Goal: Information Seeking & Learning: Check status

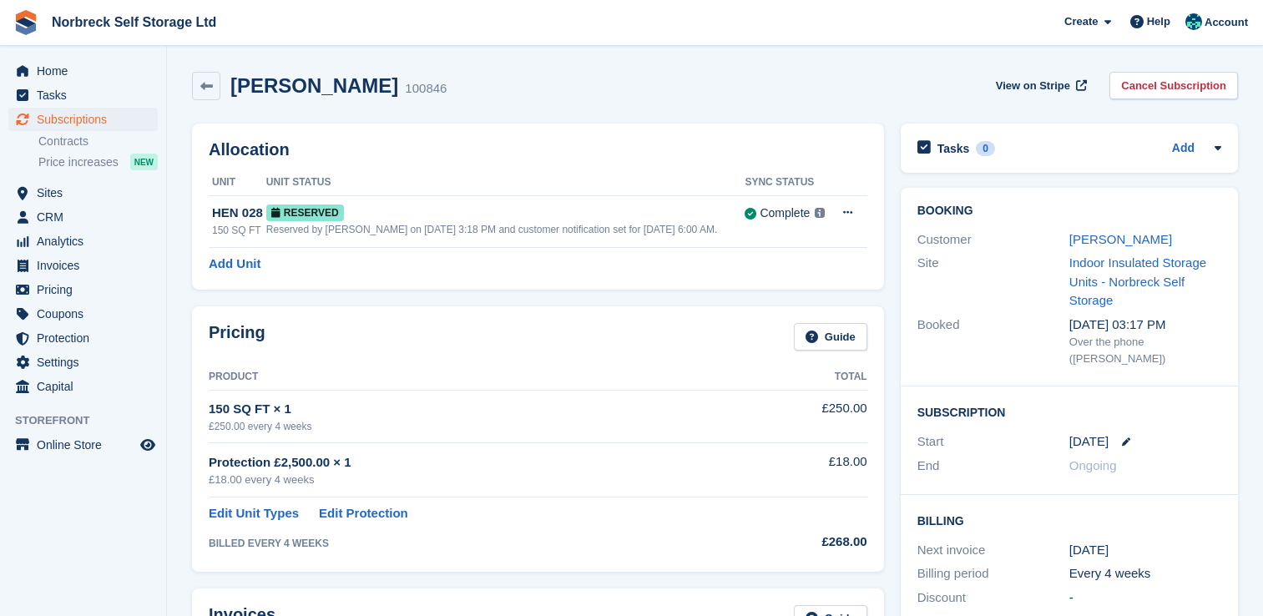
click at [37, 70] on span "Home" at bounding box center [87, 70] width 100 height 23
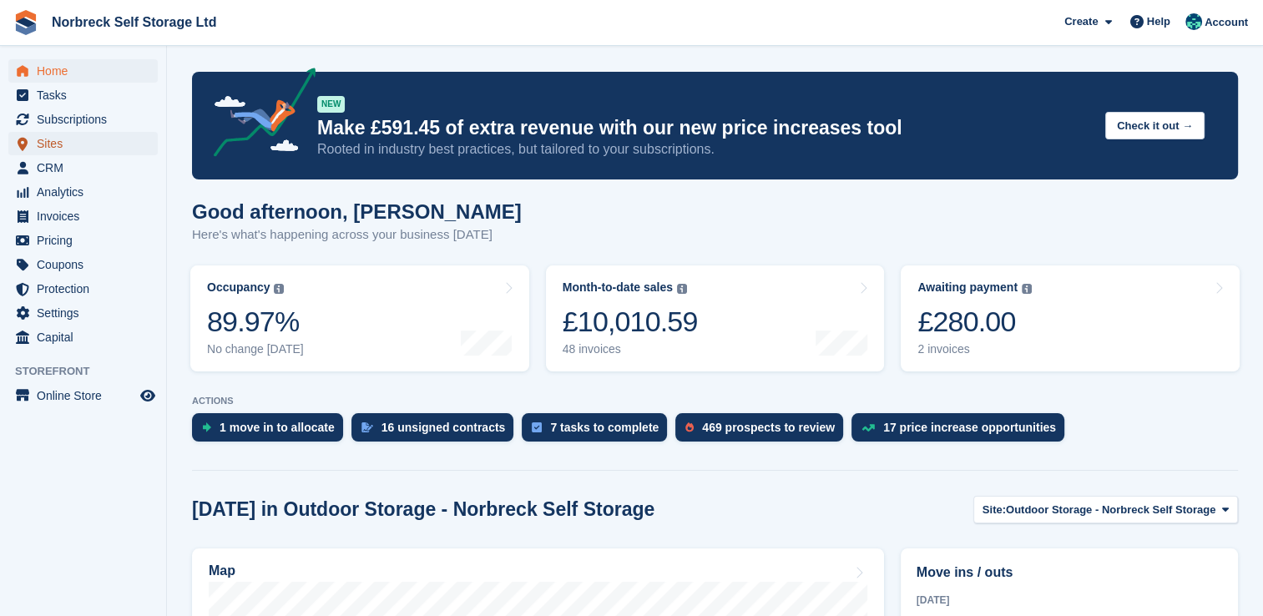
click at [50, 148] on span "Sites" at bounding box center [87, 143] width 100 height 23
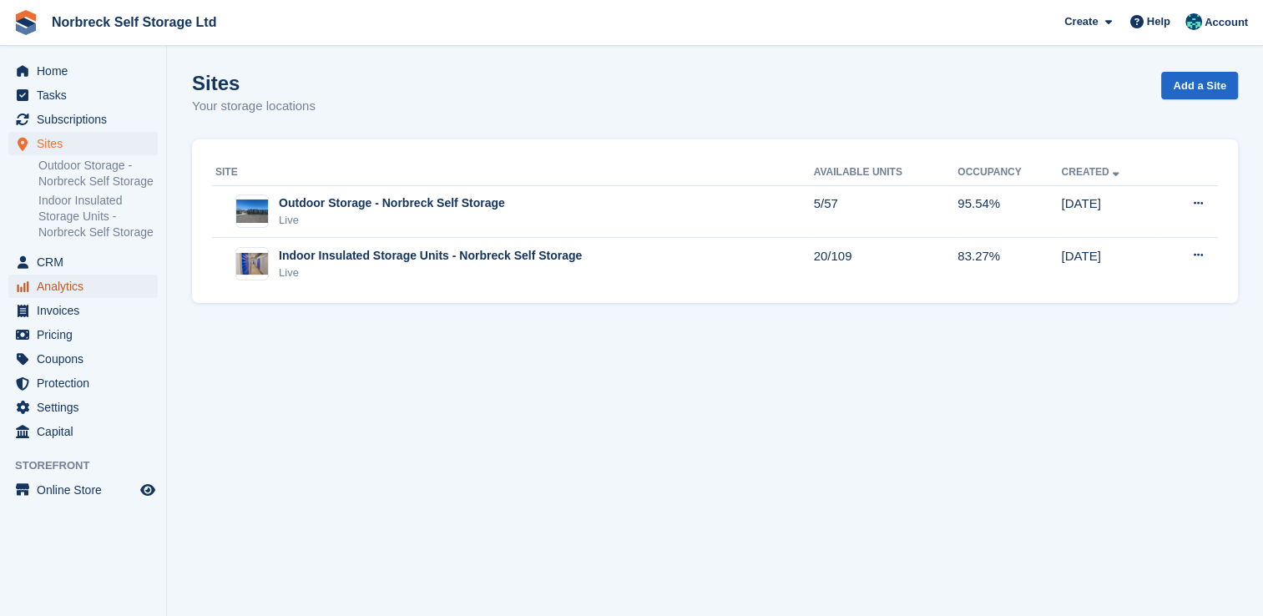
click at [69, 288] on span "Analytics" at bounding box center [87, 286] width 100 height 23
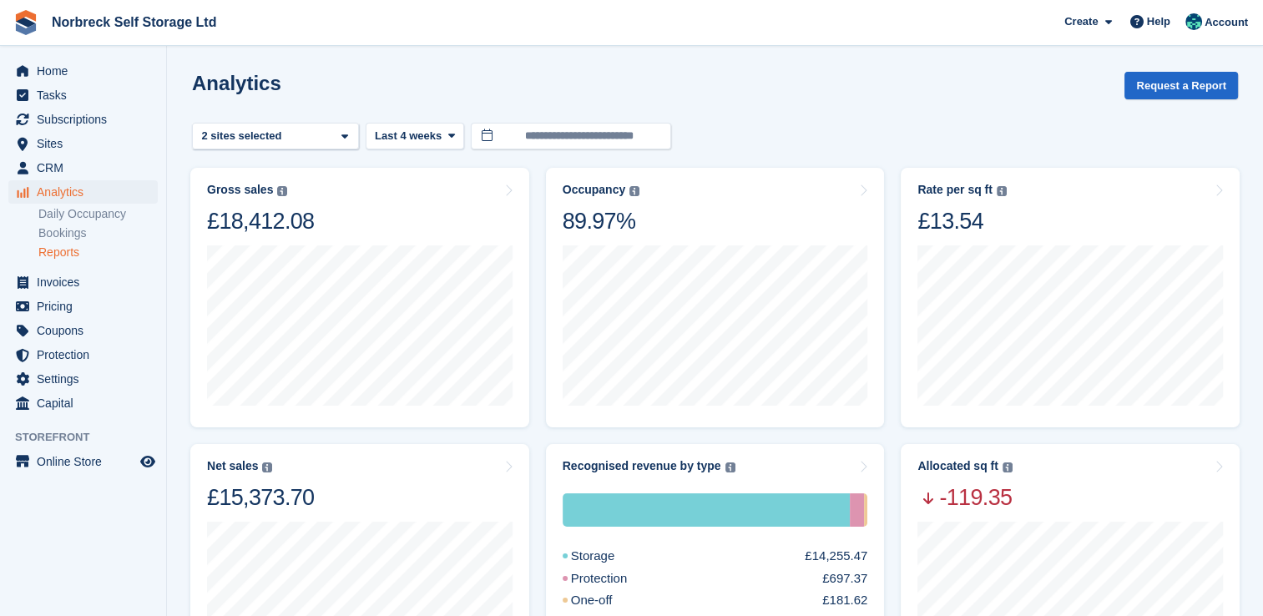
click at [73, 255] on link "Reports" at bounding box center [97, 253] width 119 height 16
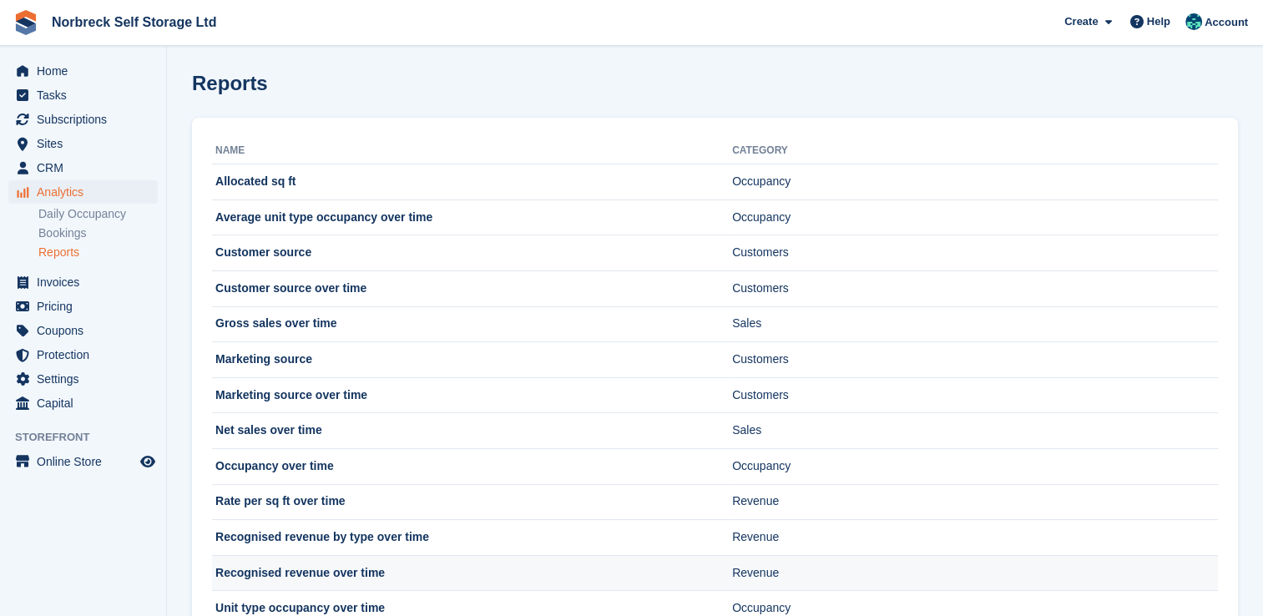
click at [311, 585] on td "Recognised revenue over time" at bounding box center [472, 573] width 520 height 36
